Goal: Complete application form

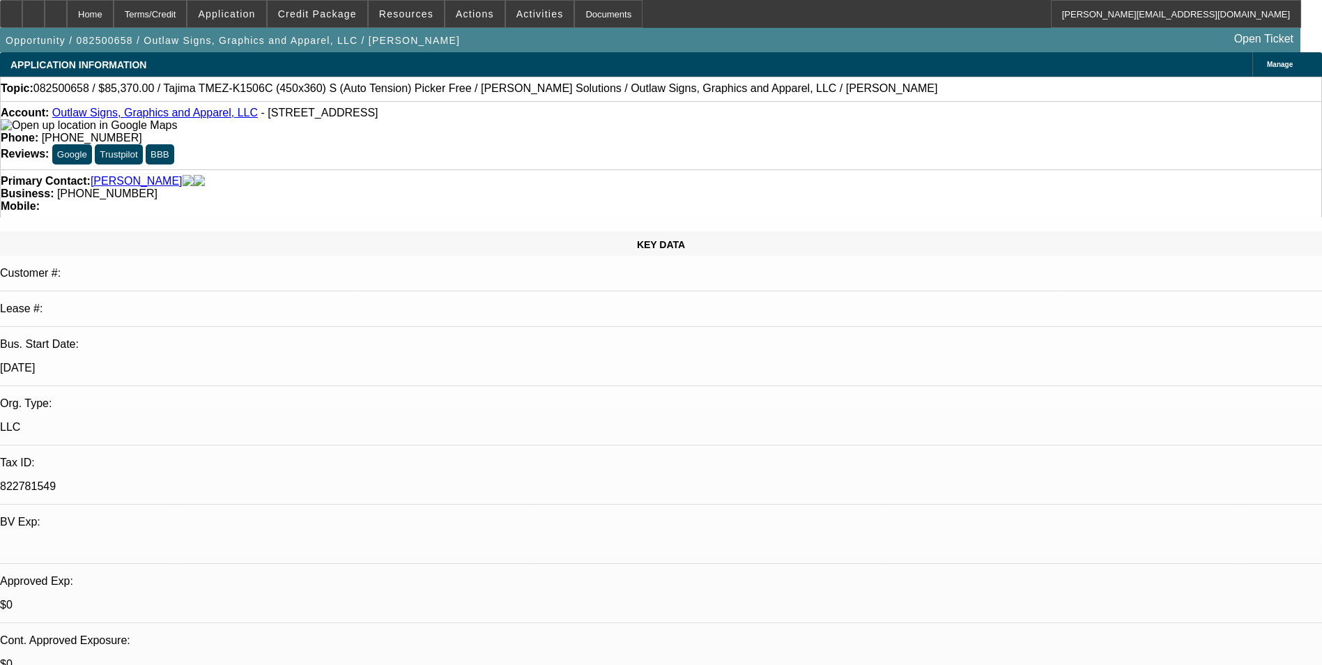
select select "0"
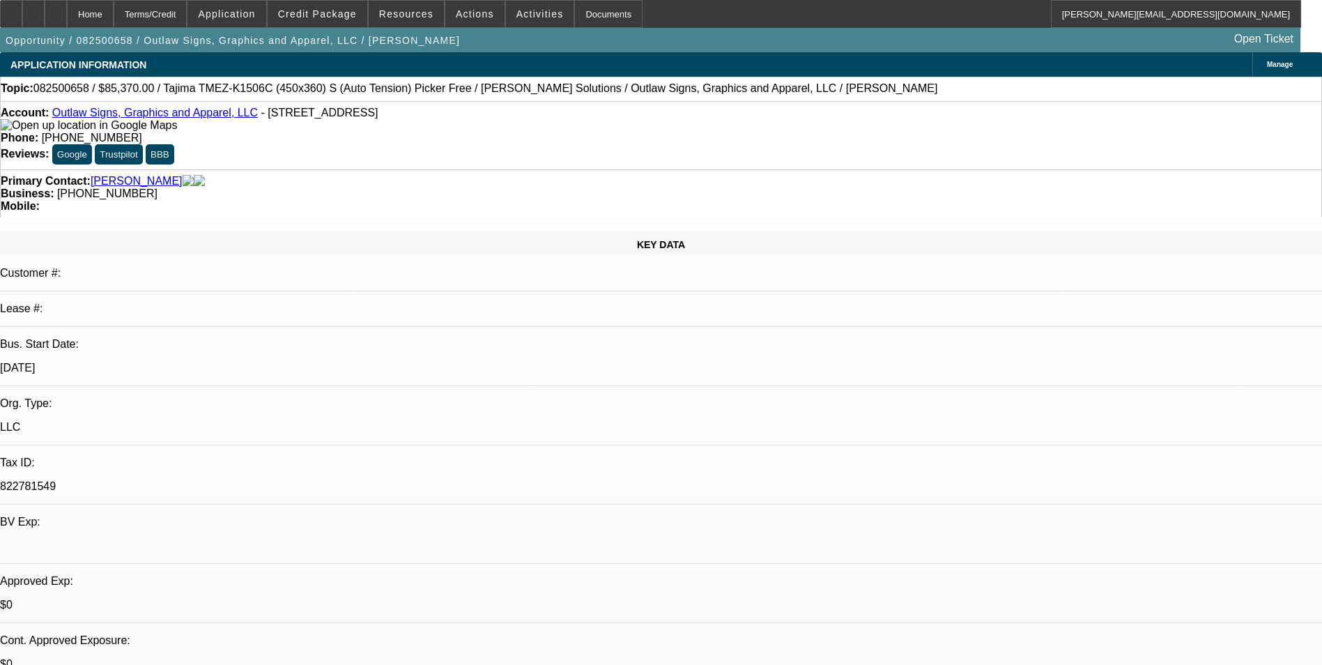
select select "0"
select select "2"
select select "0.1"
select select "0"
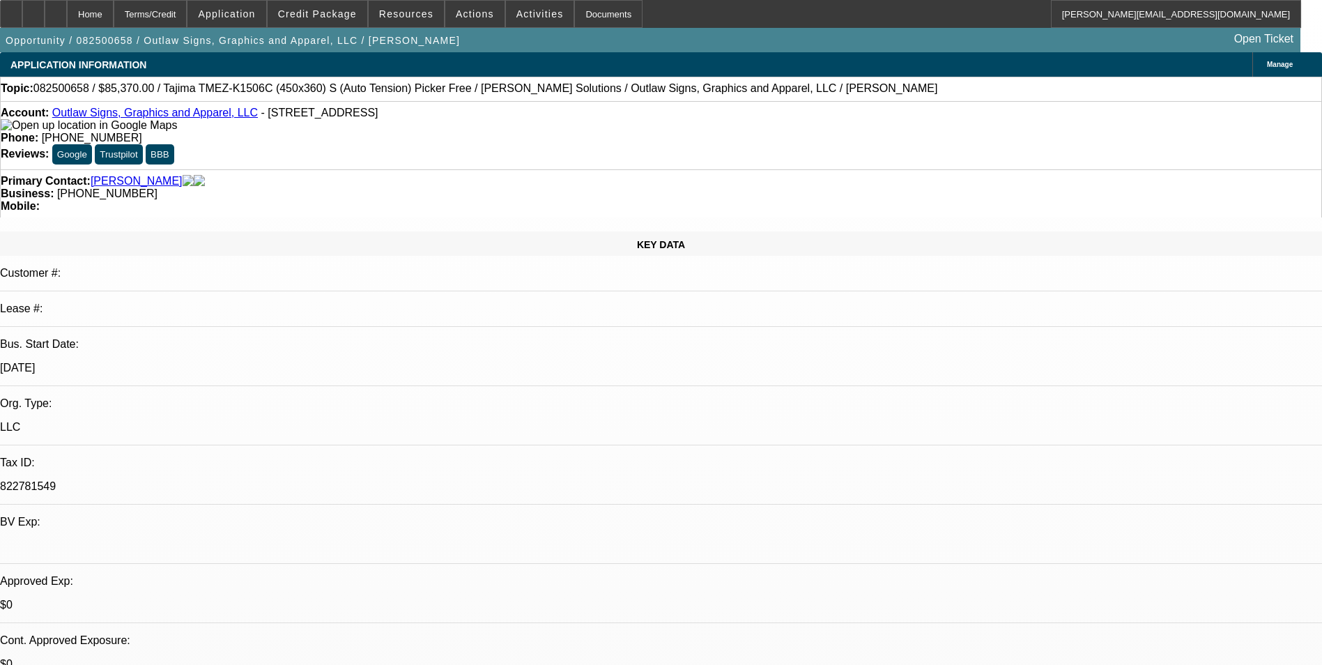
select select "2"
select select "0"
select select "1"
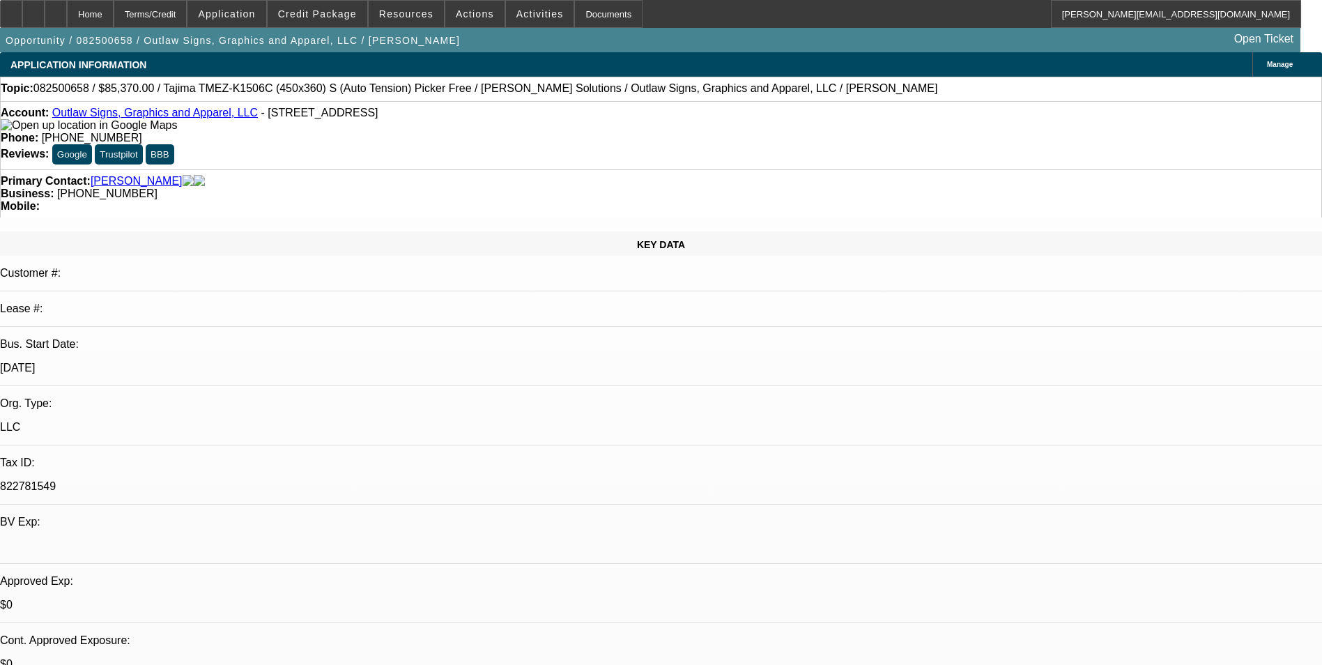
select select "1"
select select "6"
select select "1"
select select "6"
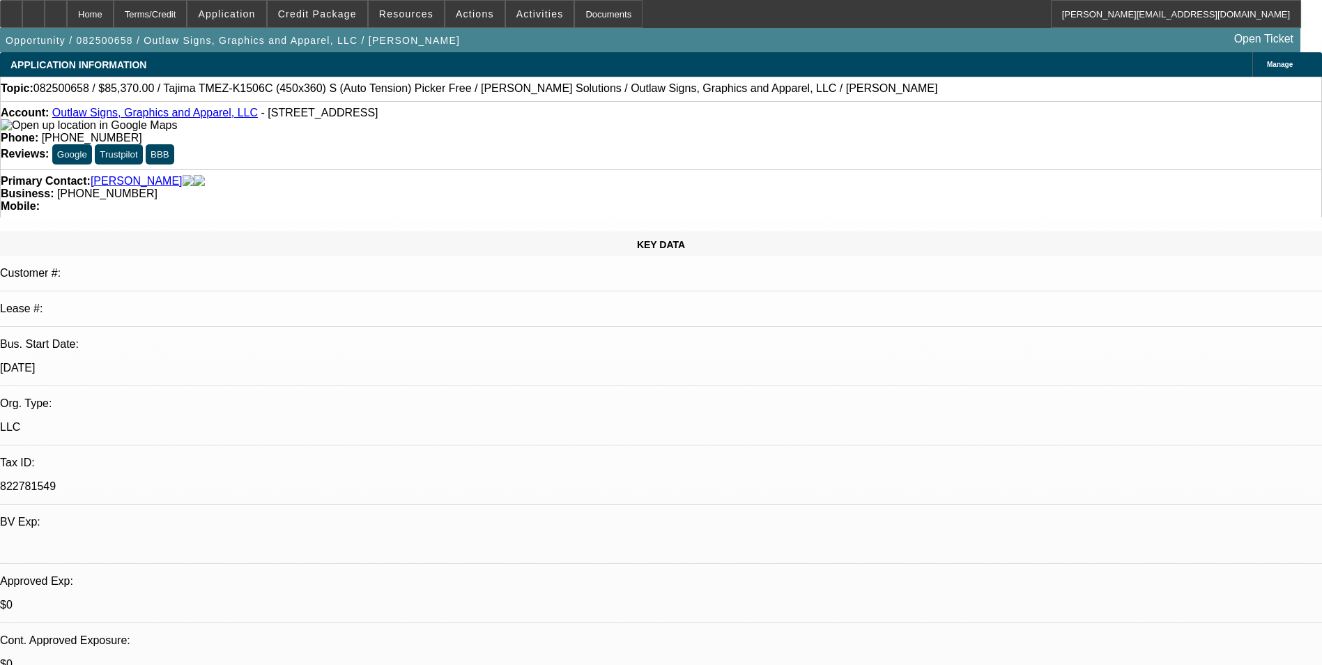
select select "2"
select select "4"
select select "2"
select select "6"
click at [45, 10] on div at bounding box center [33, 14] width 22 height 28
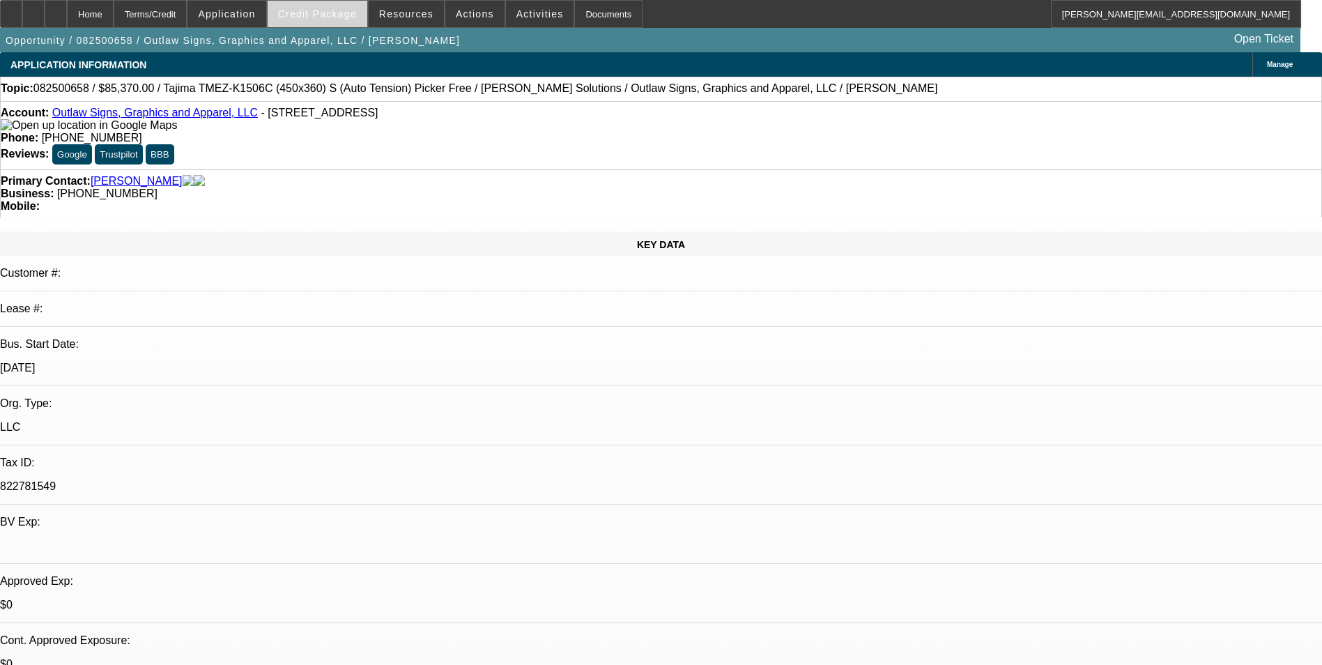
click at [313, 20] on span at bounding box center [318, 13] width 100 height 33
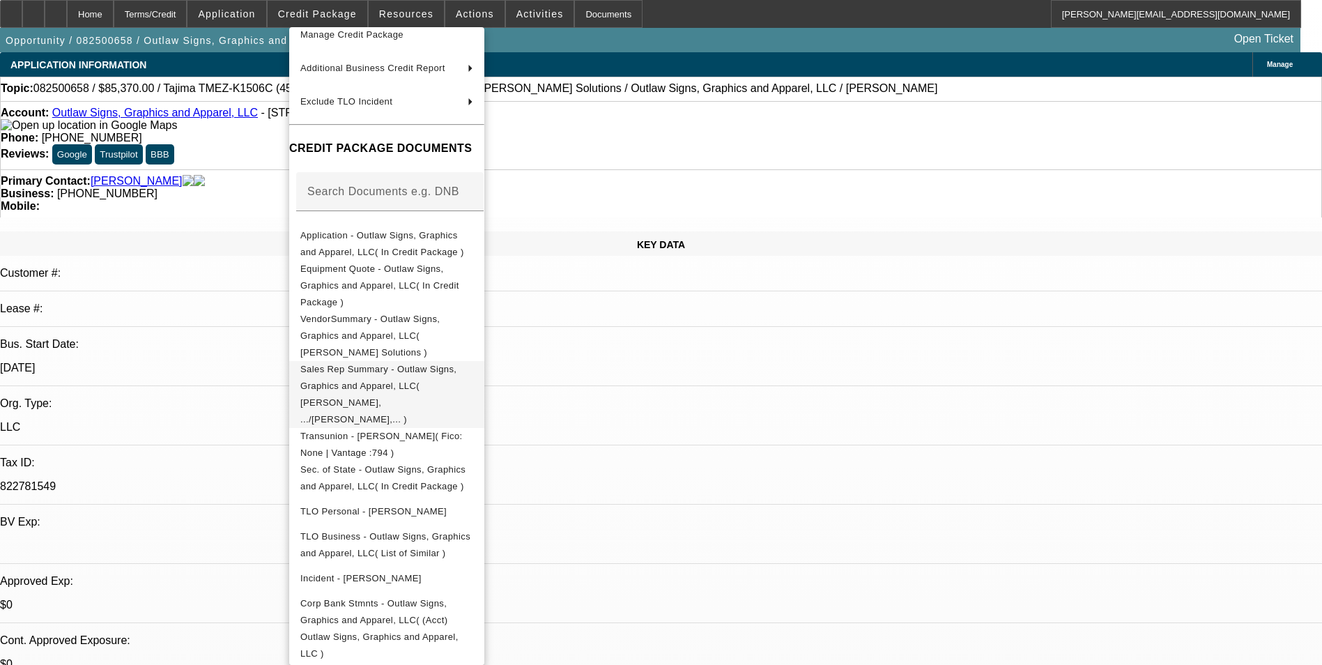
scroll to position [141, 0]
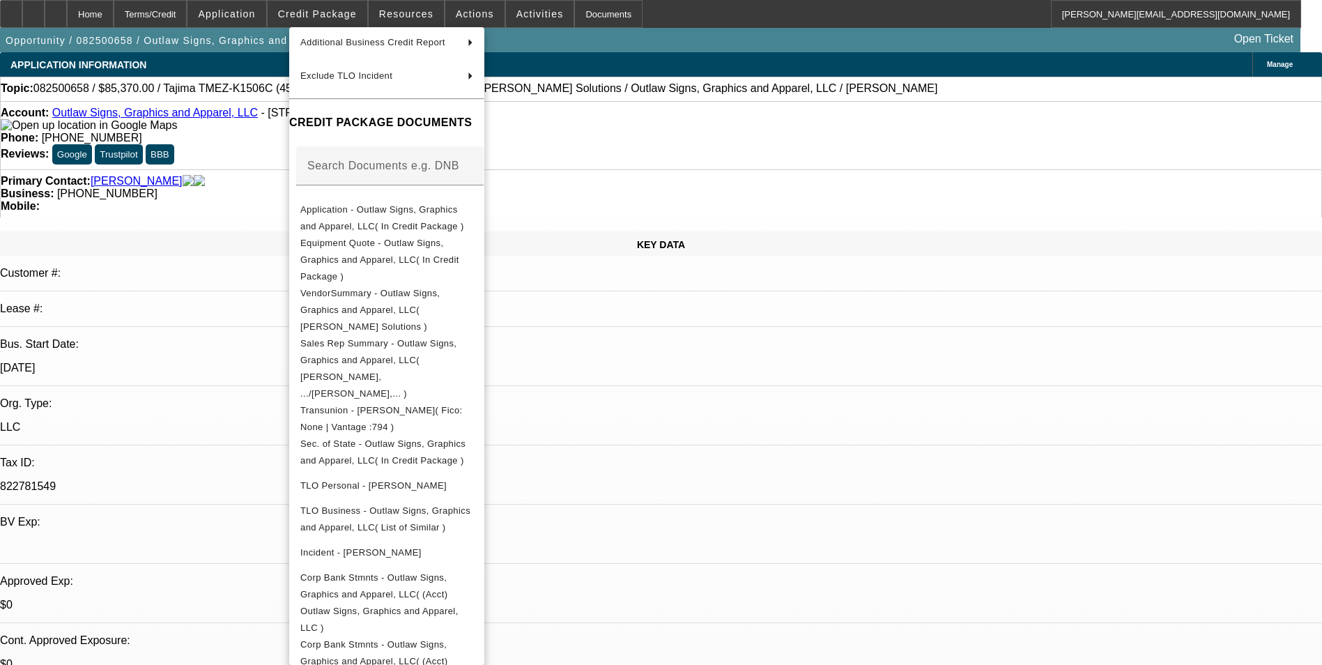
click at [728, 402] on div at bounding box center [661, 332] width 1322 height 665
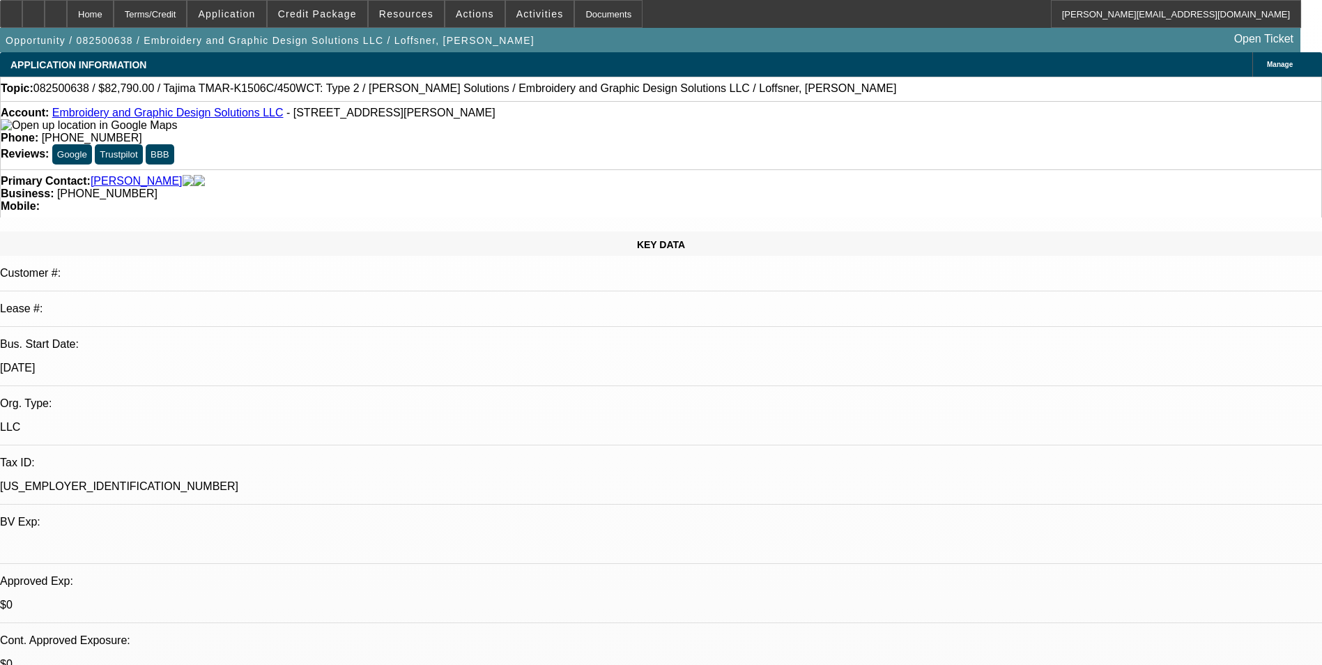
select select "0"
select select "2"
select select "0.1"
select select "4"
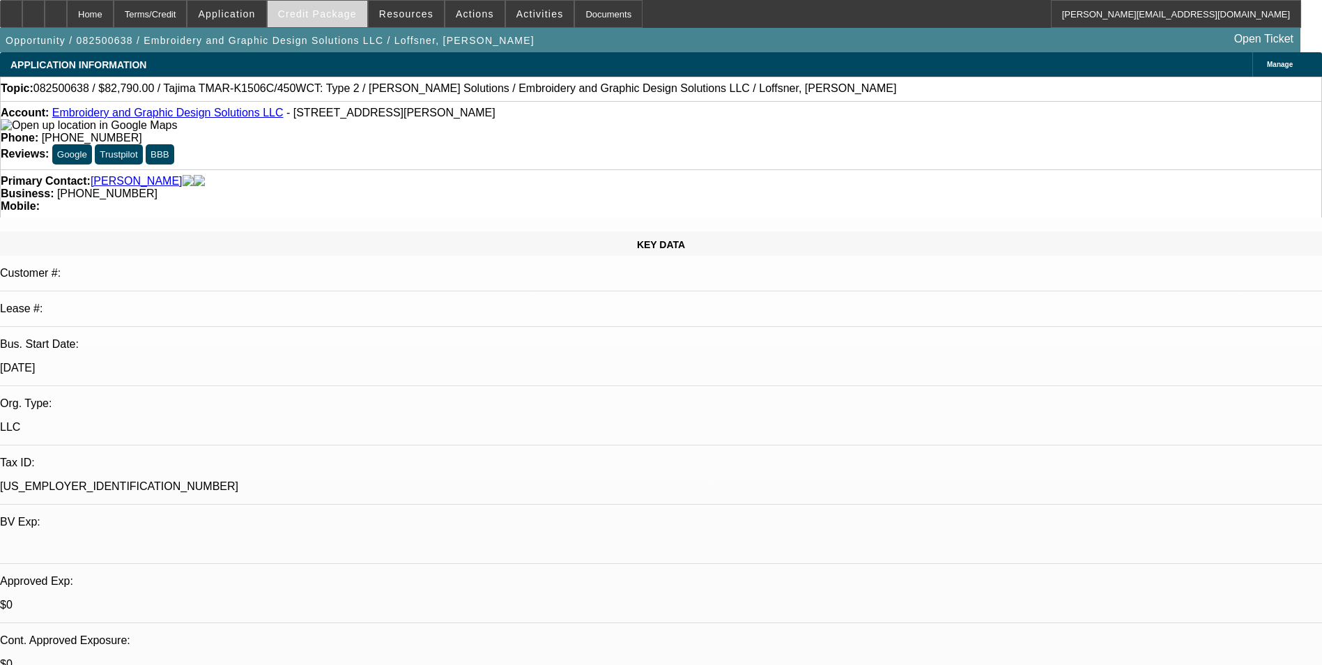
click at [317, 19] on span "Credit Package" at bounding box center [317, 13] width 79 height 11
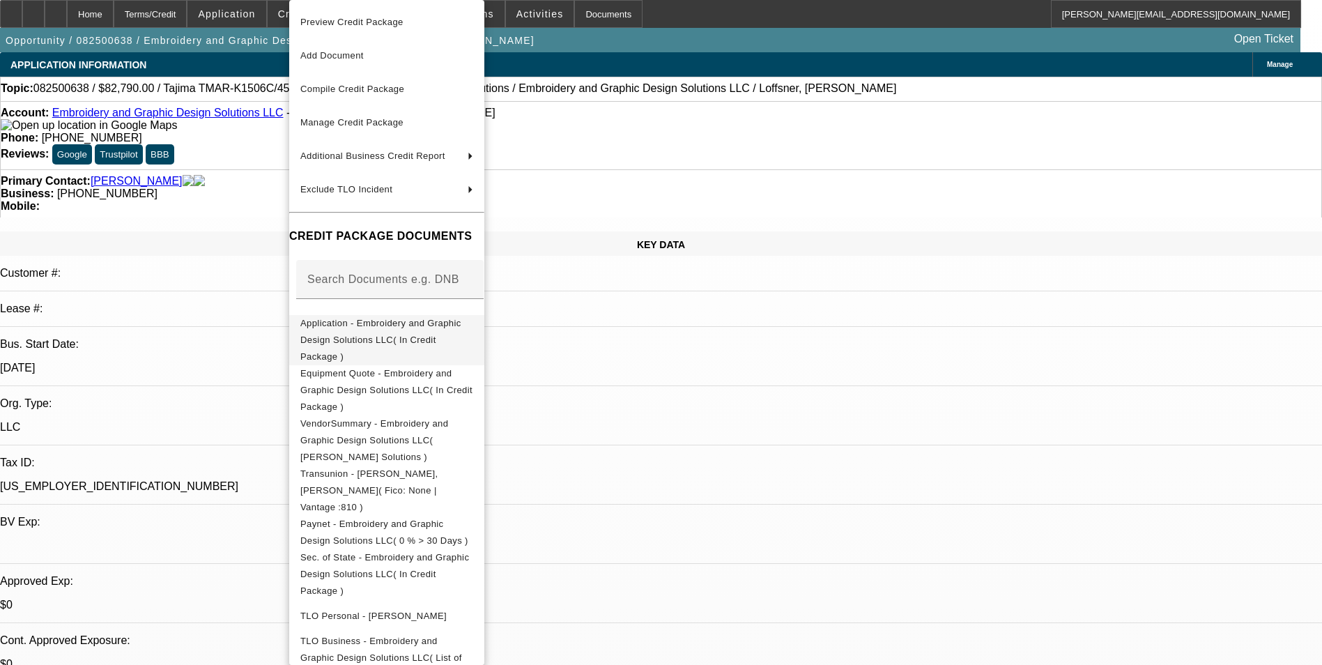
click at [417, 326] on span "Application - Embroidery and Graphic Design Solutions LLC( In Credit Package )" at bounding box center [380, 340] width 161 height 44
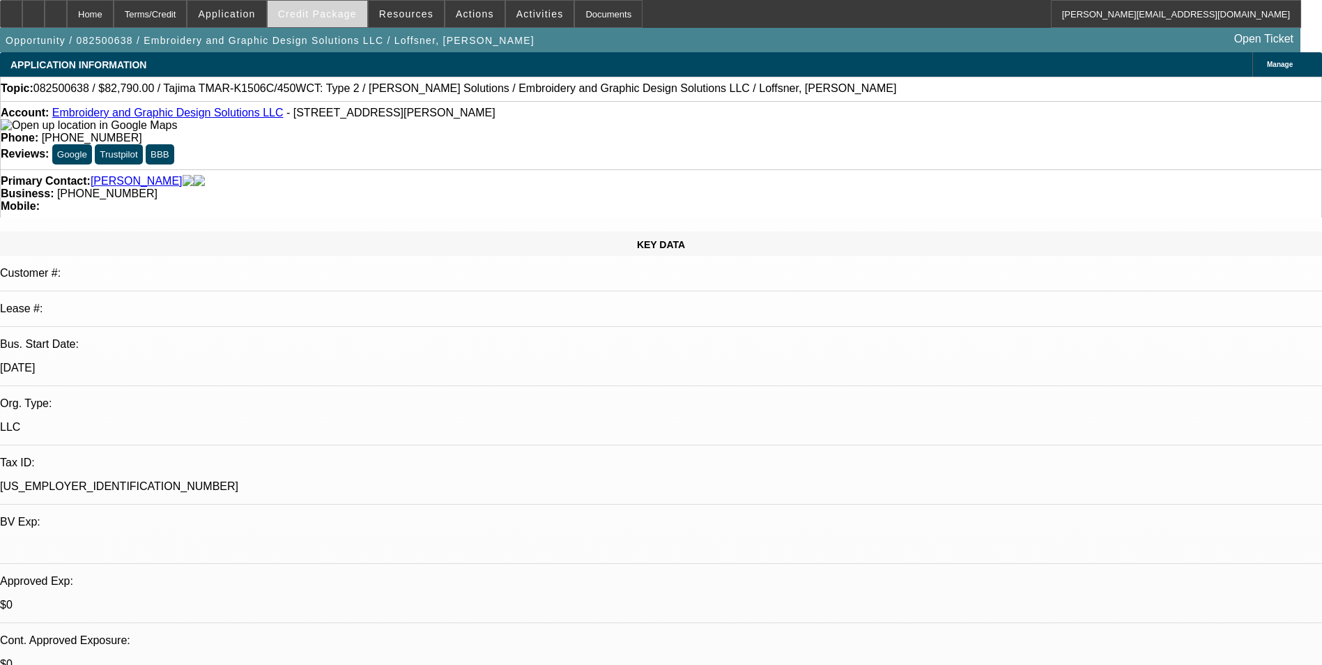
click at [348, 17] on span "Credit Package" at bounding box center [317, 13] width 79 height 11
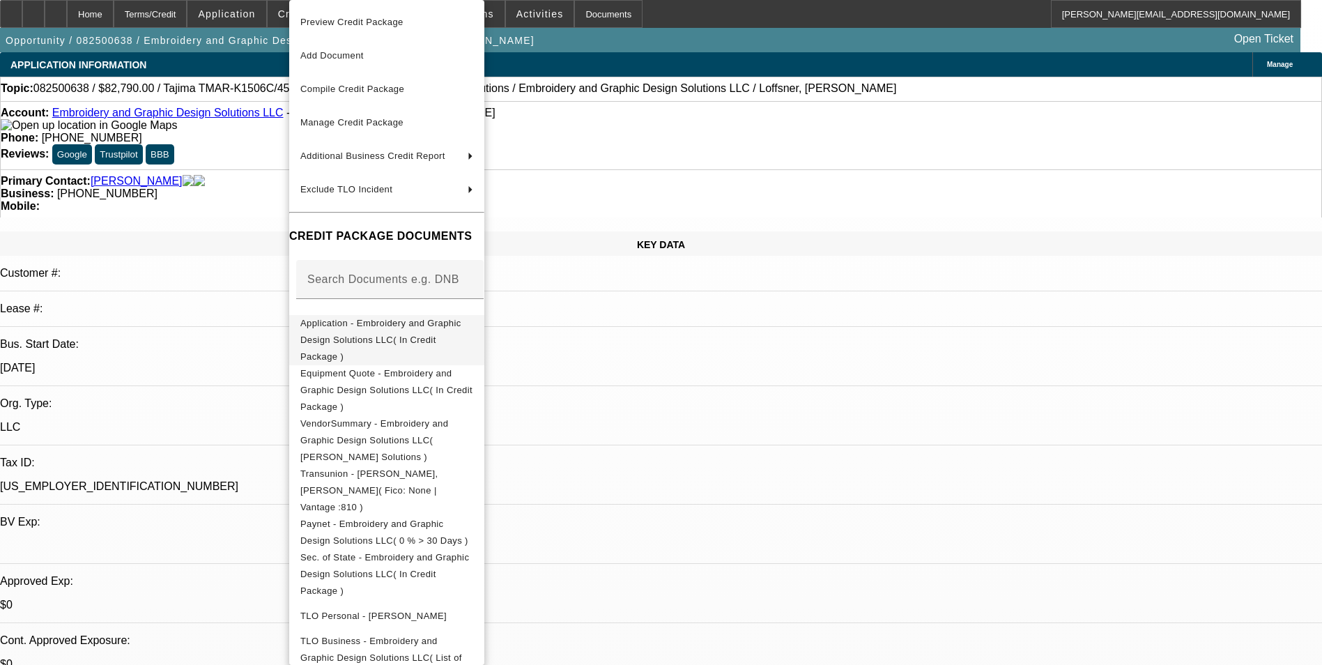
click at [392, 329] on span "Application - Embroidery and Graphic Design Solutions LLC( In Credit Package )" at bounding box center [380, 340] width 161 height 44
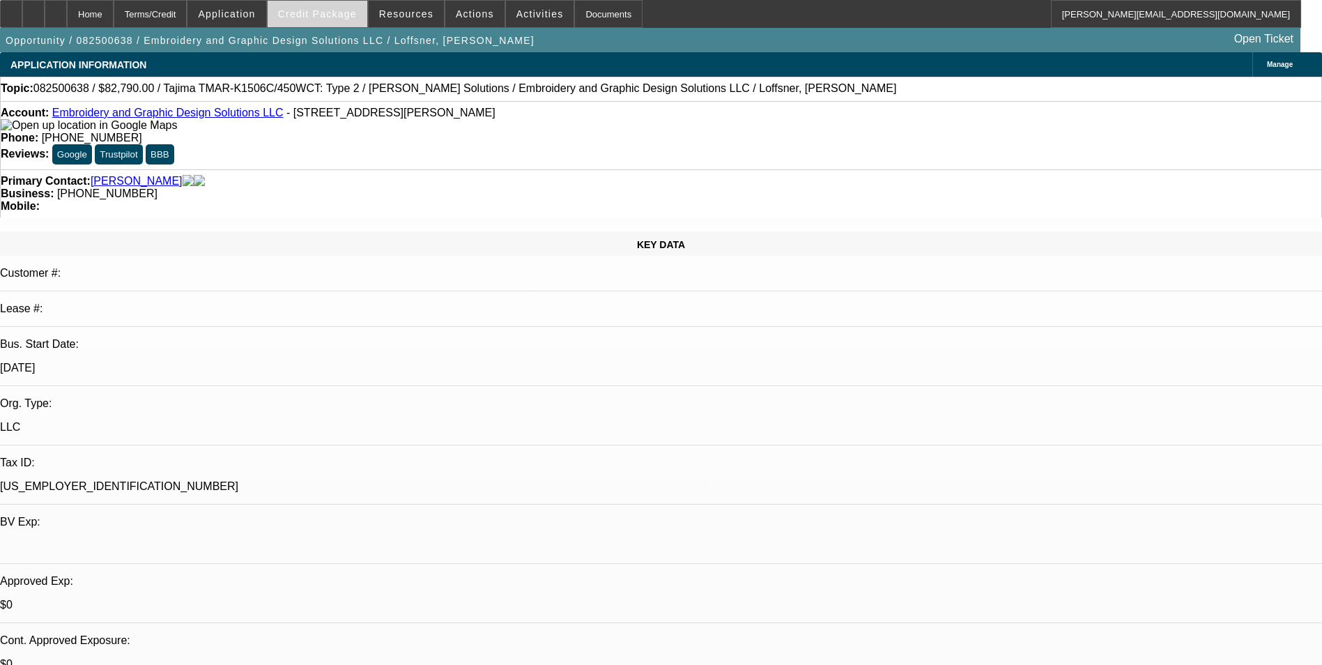
click at [355, 10] on span "Credit Package" at bounding box center [317, 13] width 79 height 11
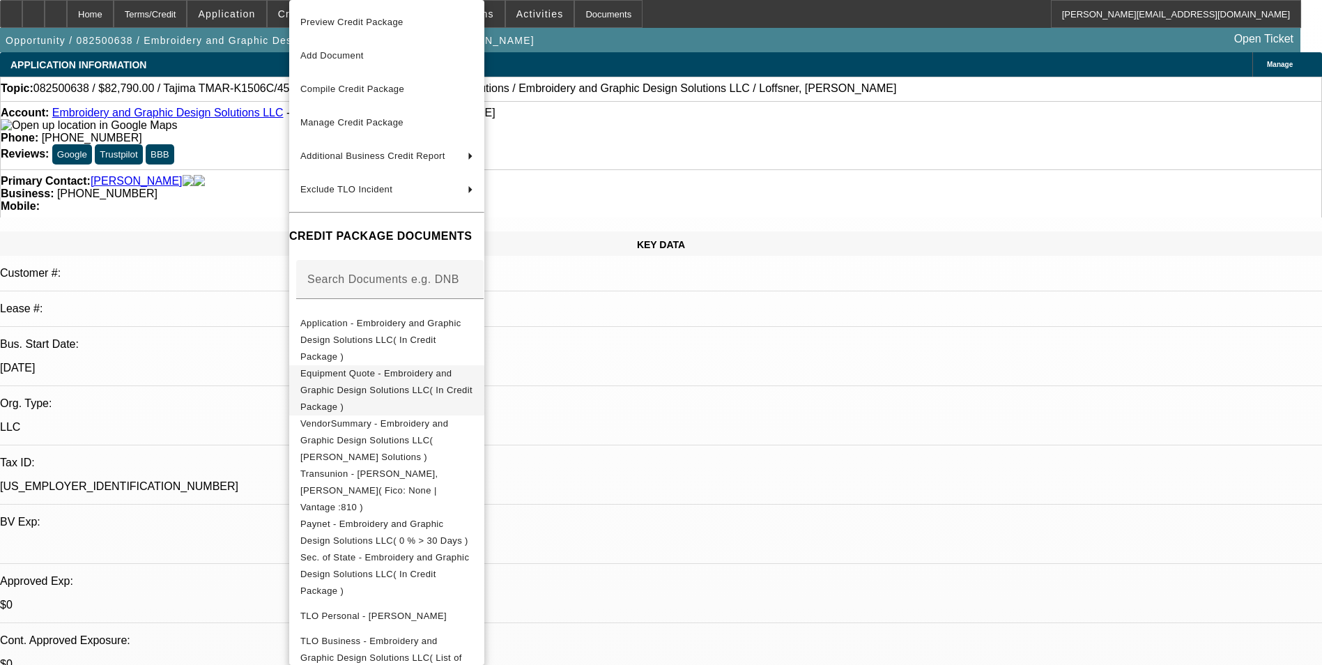
click at [383, 368] on span "Equipment Quote - Embroidery and Graphic Design Solutions LLC( In Credit Packag…" at bounding box center [386, 390] width 172 height 44
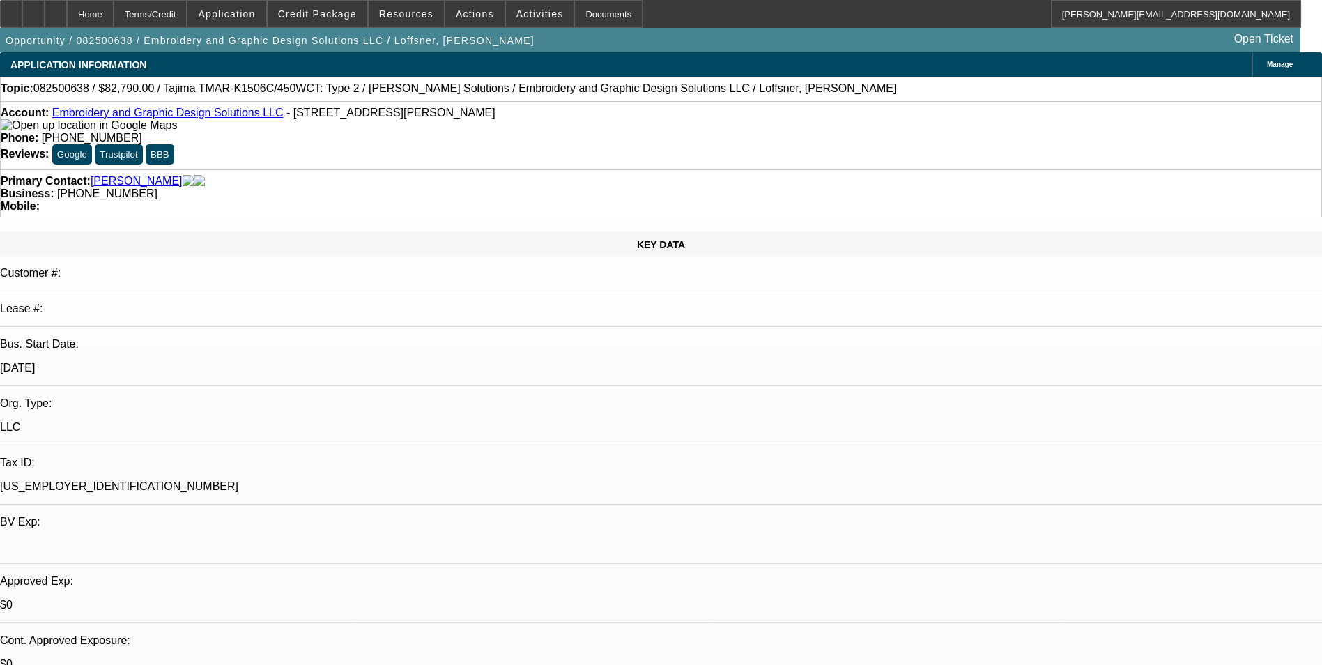
click at [177, 131] on icon at bounding box center [177, 125] width 0 height 12
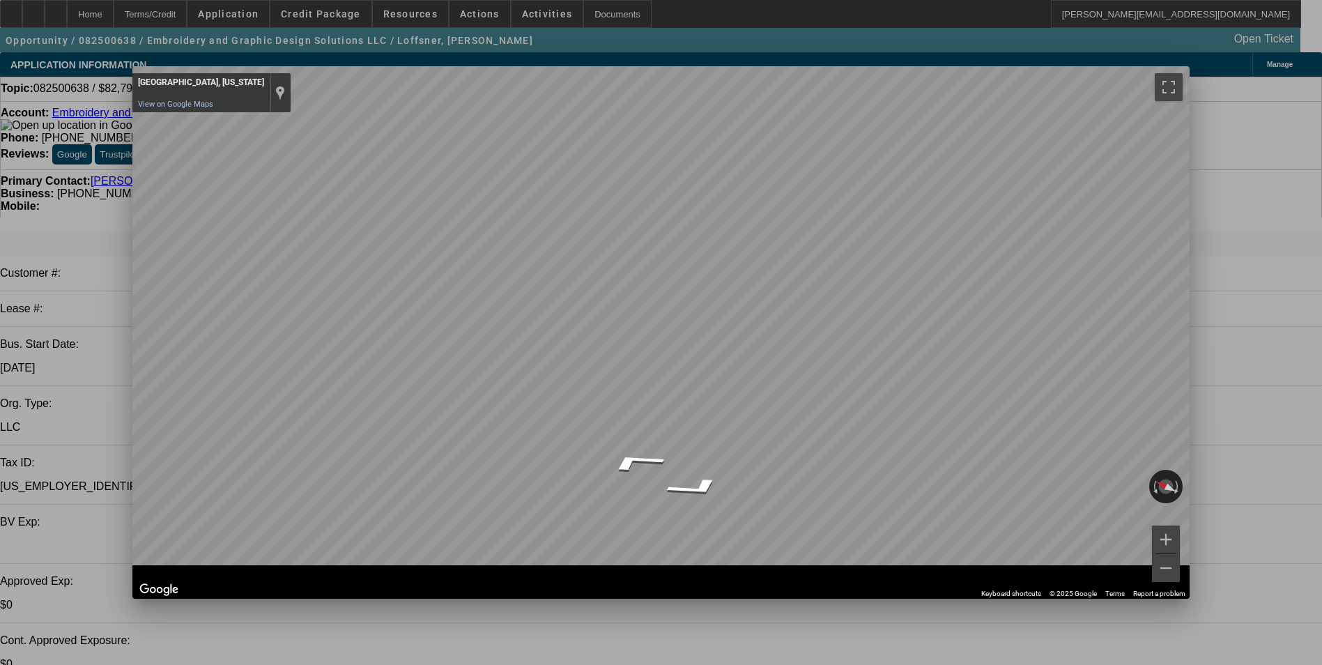
click at [1171, 79] on span "Close" at bounding box center [1171, 79] width 19 height 8
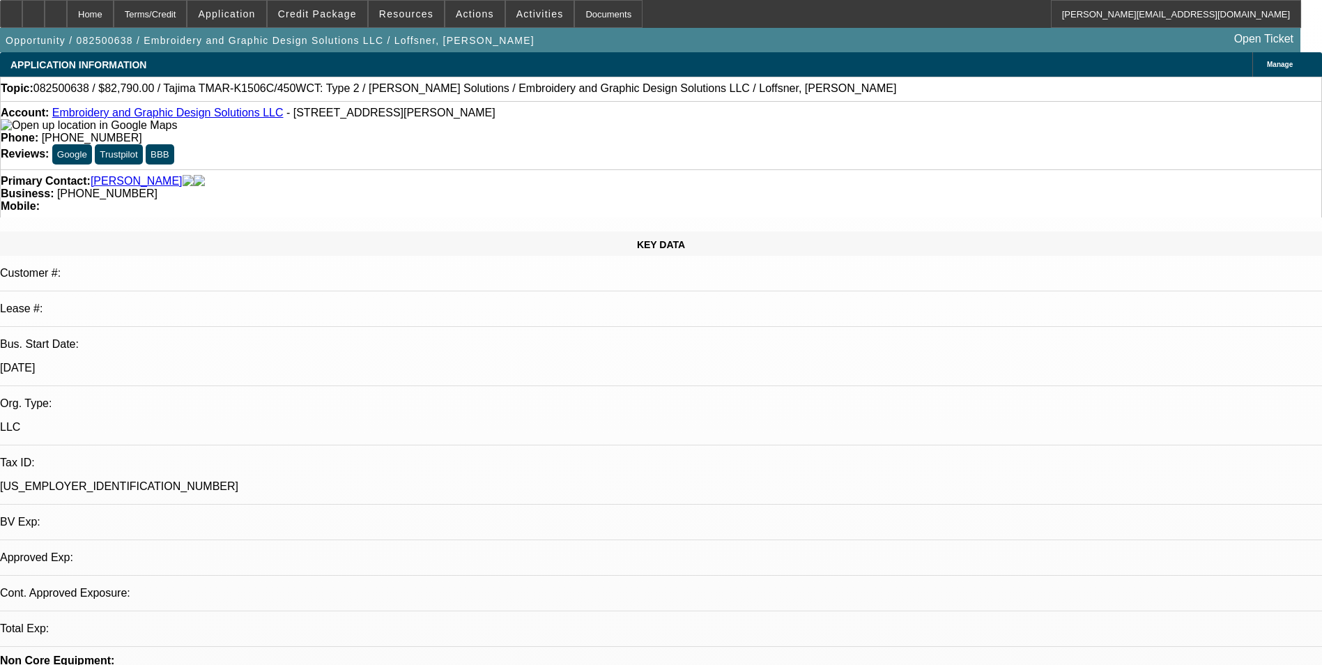
select select "0"
select select "2"
select select "0.1"
select select "4"
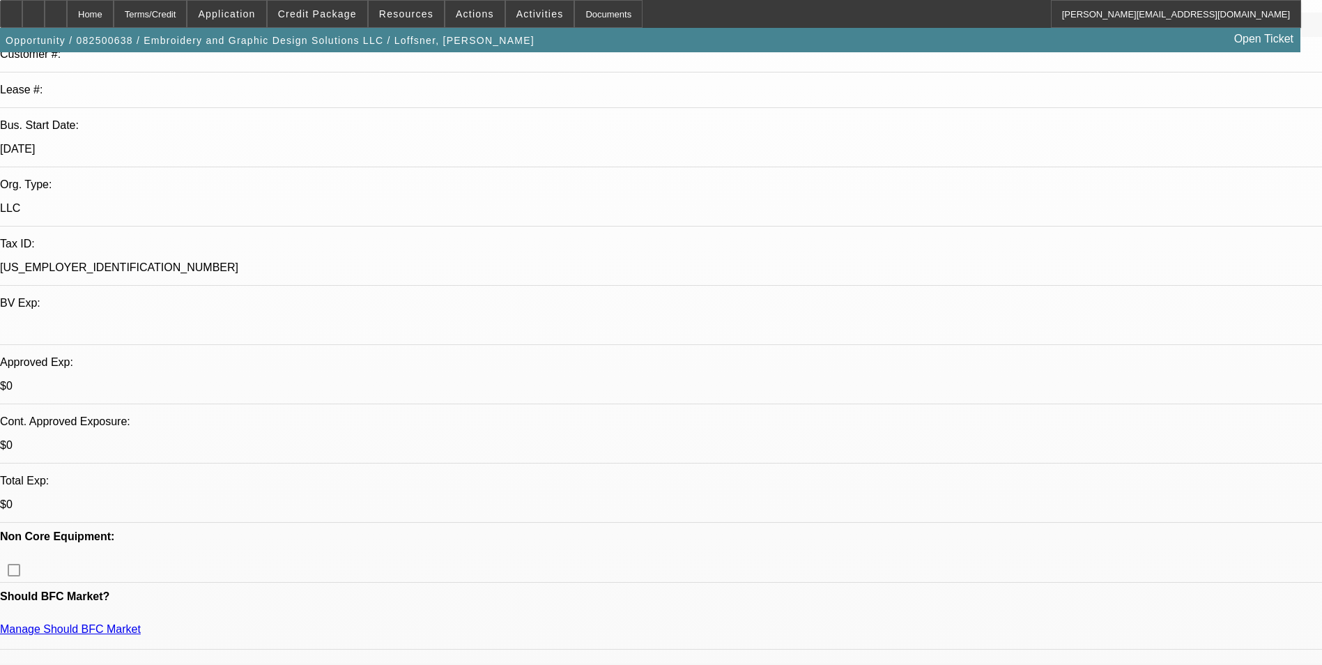
scroll to position [279, 0]
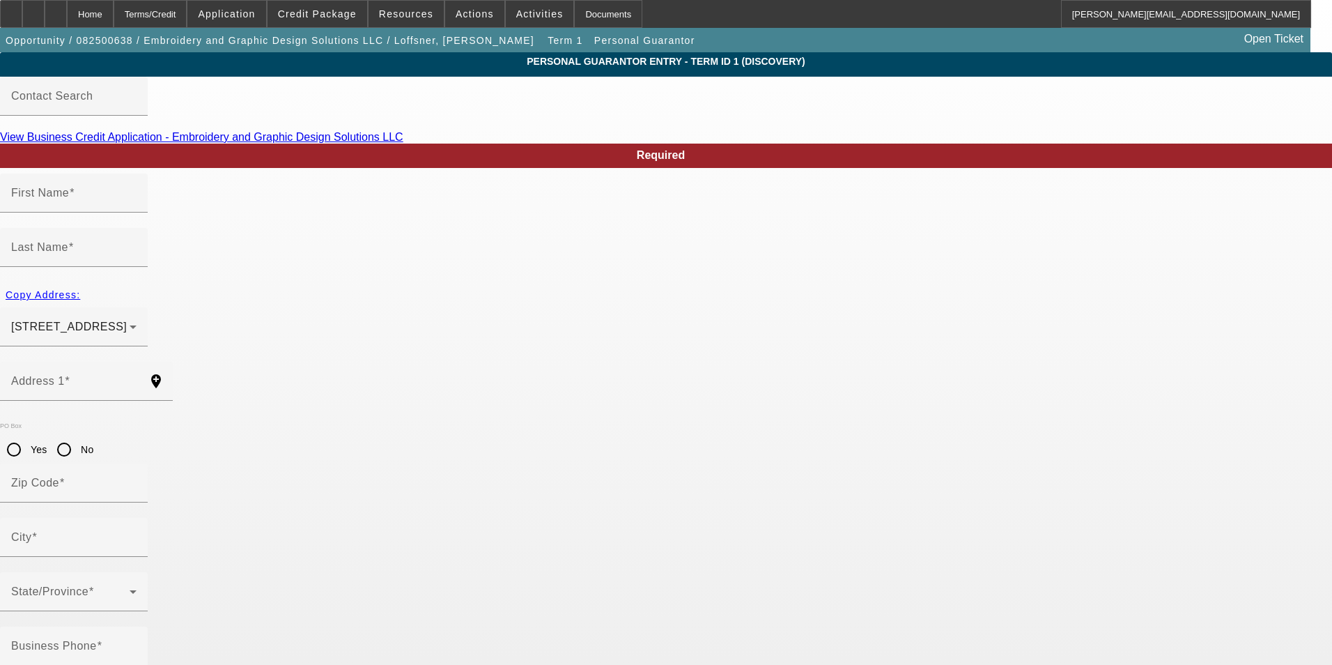
type input "Wilson"
type input "Loffsner"
type input "11421 West Mountain View Drive"
radio input "true"
type input "85323"
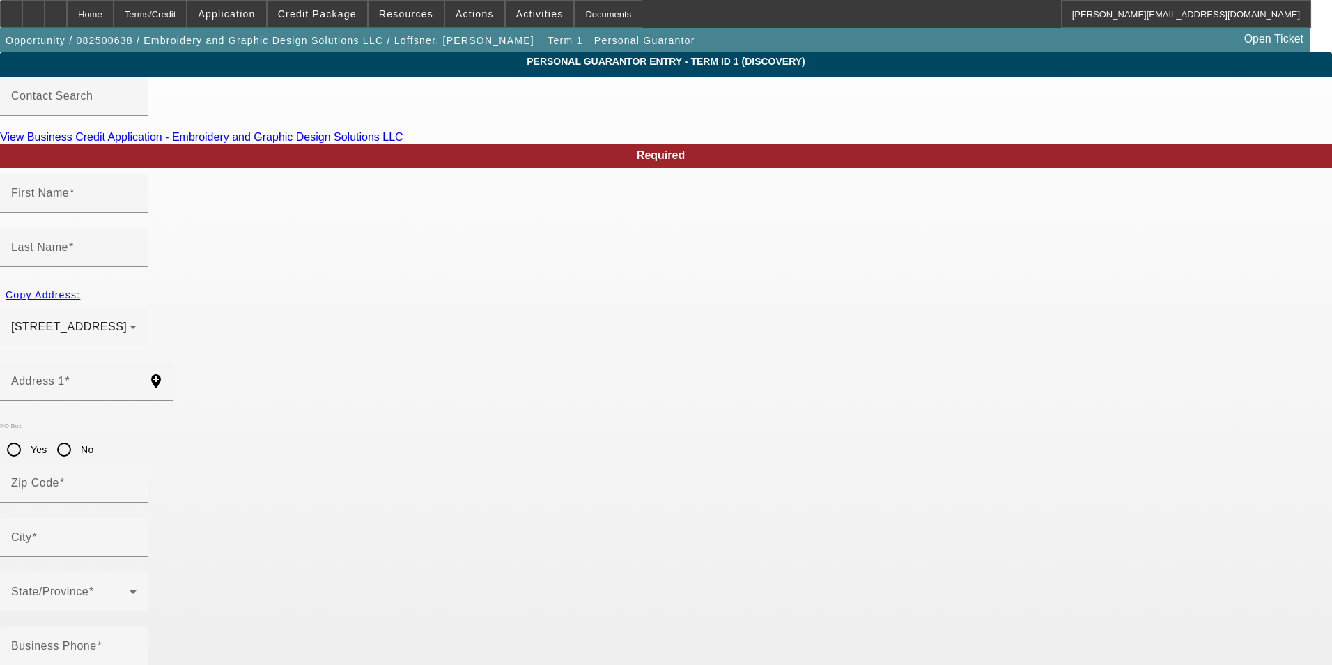
type input "Avondale"
type input "[PHONE_NUMBER]"
type input "100"
type input "765-19-9382"
type input "disenosybordadosarizona@gmail.com"
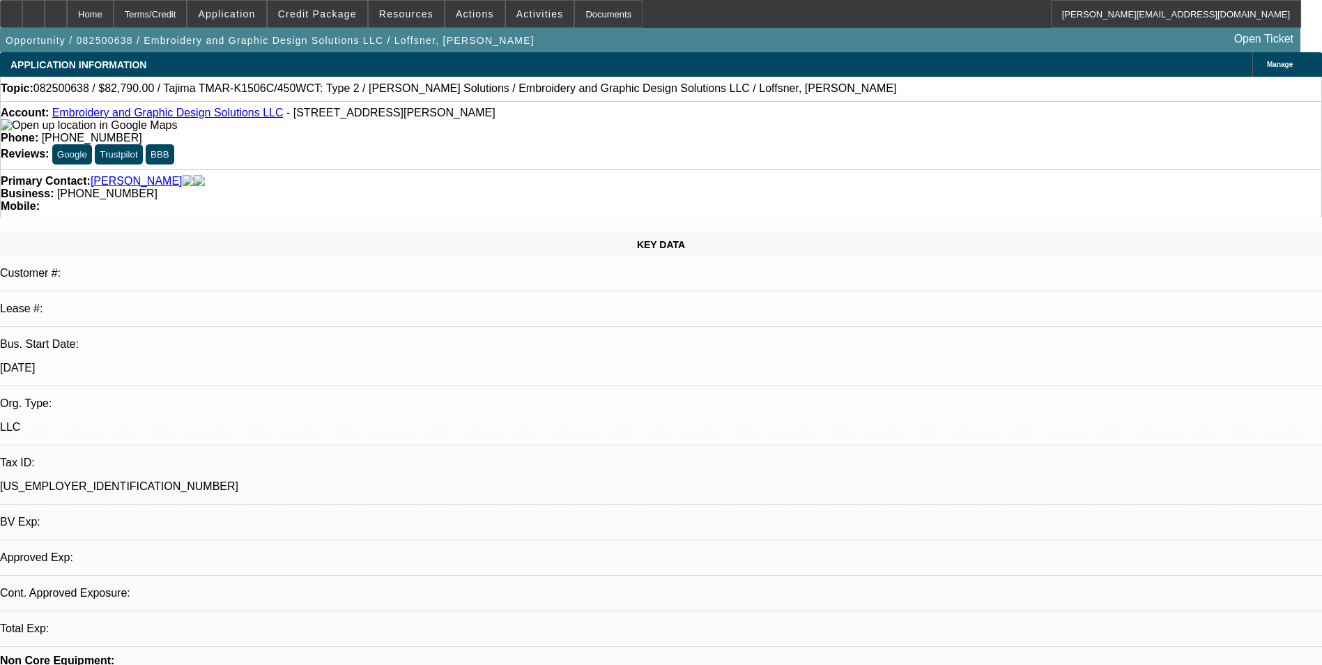
select select "0"
select select "2"
select select "0.1"
select select "4"
